Goal: Task Accomplishment & Management: Complete application form

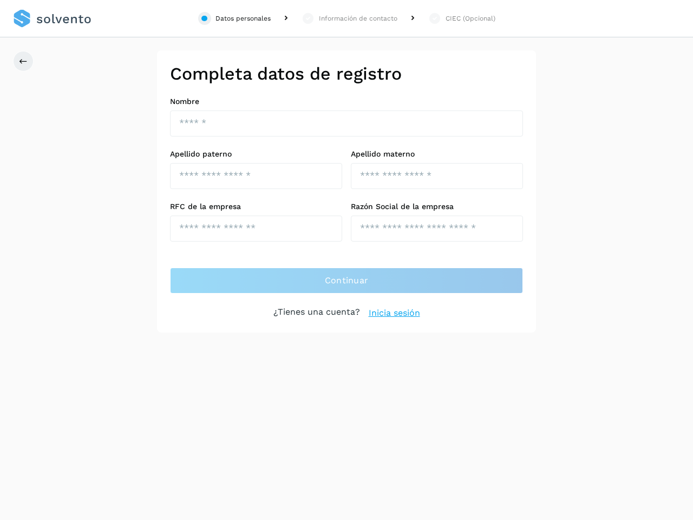
click at [234, 18] on div "Datos personales" at bounding box center [242, 19] width 55 height 10
click at [349, 18] on div "Información de contacto" at bounding box center [358, 19] width 78 height 10
click at [461, 18] on div "CIEC (Opcional)" at bounding box center [470, 19] width 50 height 10
click at [23, 61] on icon at bounding box center [23, 61] width 9 height 9
click at [234, 18] on div "Datos personales" at bounding box center [242, 19] width 55 height 10
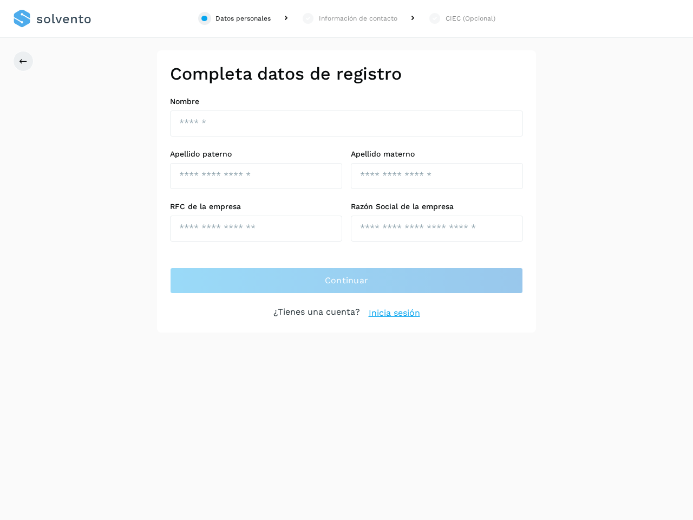
click at [349, 18] on div "Información de contacto" at bounding box center [358, 19] width 78 height 10
click at [461, 18] on div "CIEC (Opcional)" at bounding box center [470, 19] width 50 height 10
click at [23, 61] on icon at bounding box center [23, 61] width 9 height 9
